Goal: Task Accomplishment & Management: Complete application form

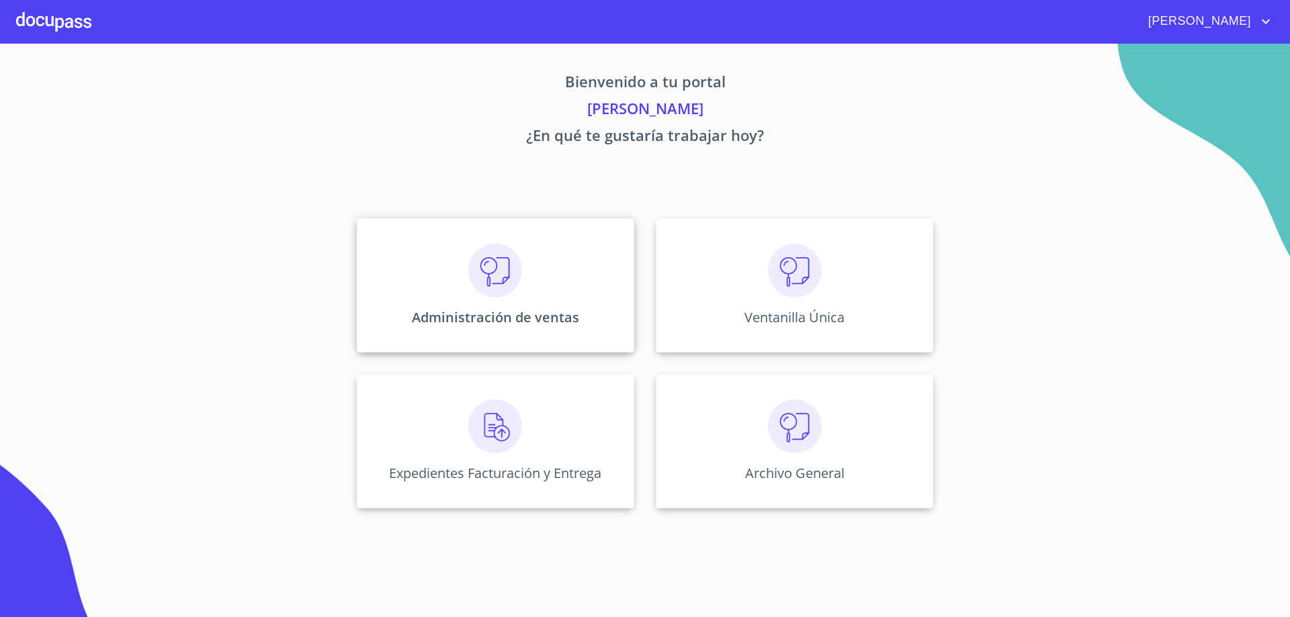
click at [525, 324] on p "Administración de ventas" at bounding box center [495, 317] width 167 height 18
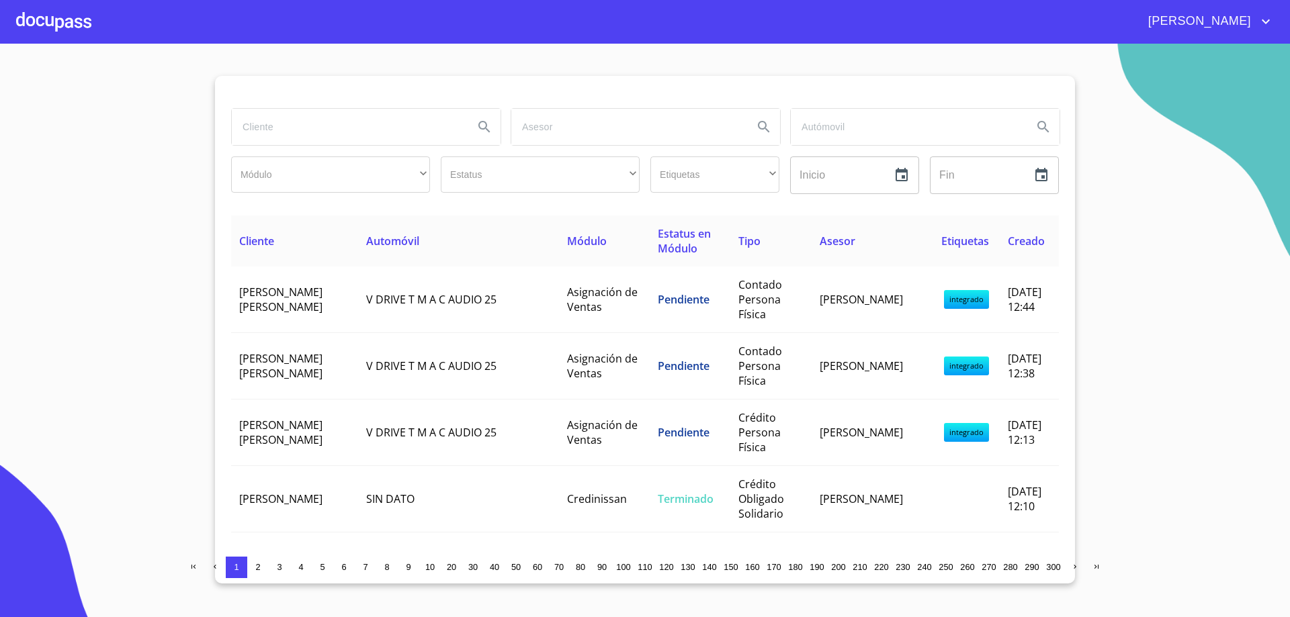
click at [394, 130] on input "search" at bounding box center [347, 127] width 231 height 36
type input "ANGEL"
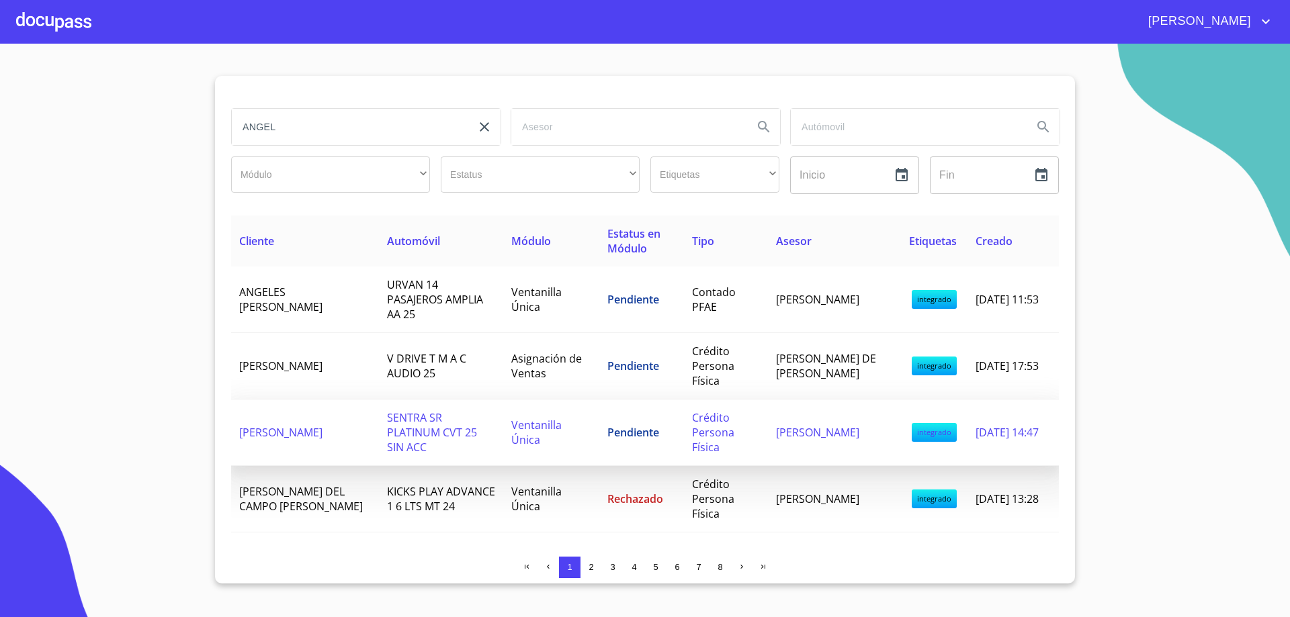
click at [323, 425] on span "[PERSON_NAME]" at bounding box center [280, 432] width 83 height 15
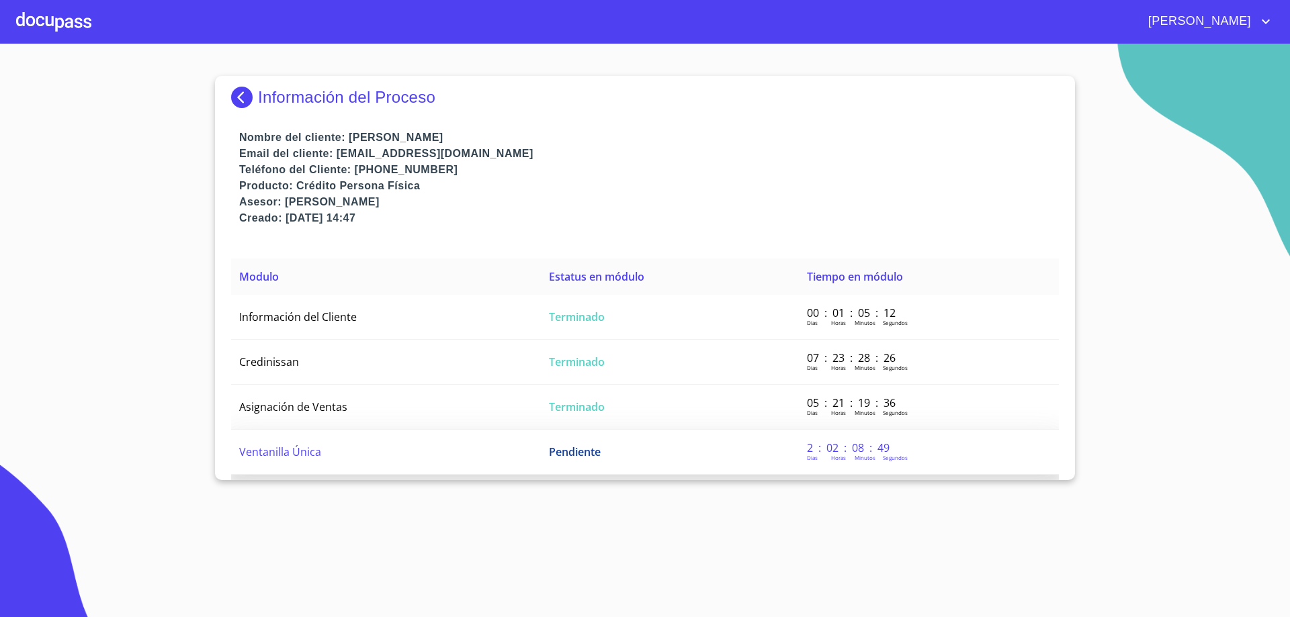
click at [294, 460] on td "Ventanilla Única" at bounding box center [386, 452] width 310 height 45
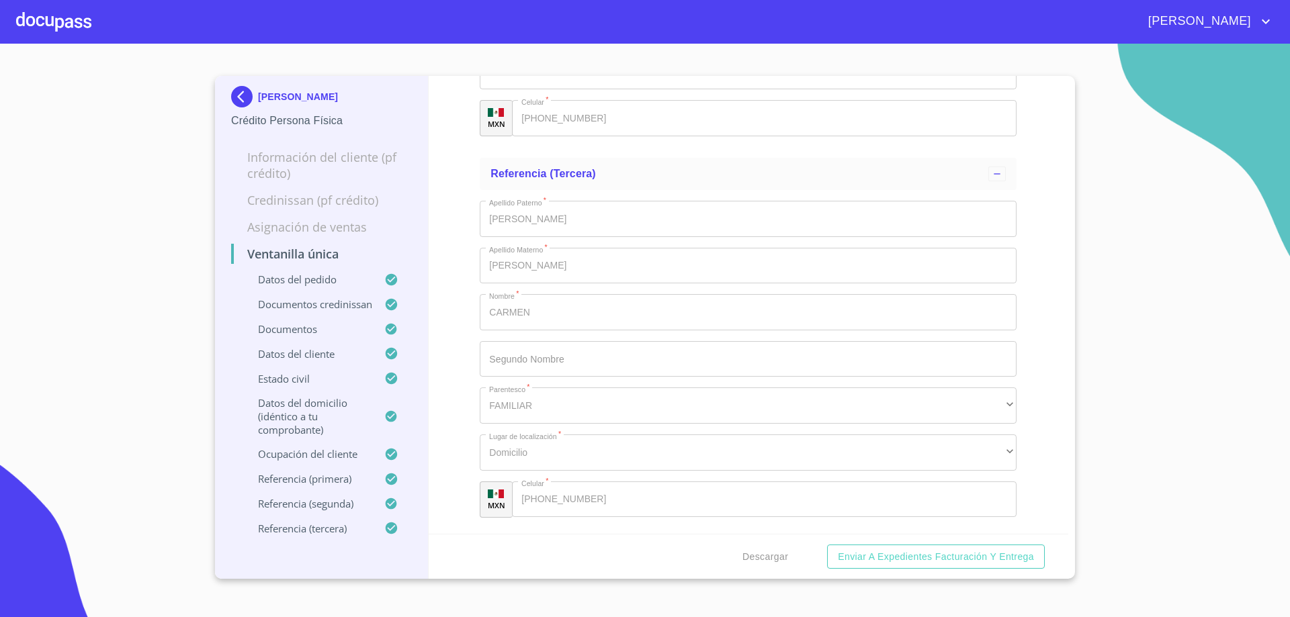
scroll to position [8229, 0]
click at [1034, 172] on div "Ventanilla única Datos del pedido Marca   * Nissan ​ Año   * 2025 ​ Color   * B…" at bounding box center [749, 305] width 640 height 458
